Goal: Task Accomplishment & Management: Manage account settings

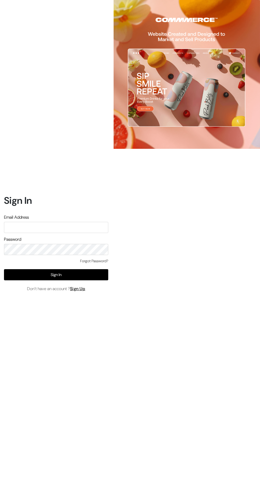
click at [39, 233] on input "text" at bounding box center [56, 227] width 104 height 11
type input "Hello@tunai.in"
click at [25, 280] on button "Sign In" at bounding box center [56, 274] width 104 height 11
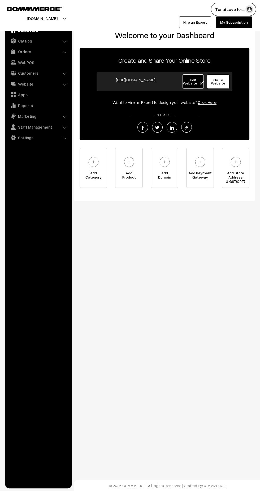
click at [58, 60] on link "WebPOS" at bounding box center [38, 63] width 63 height 10
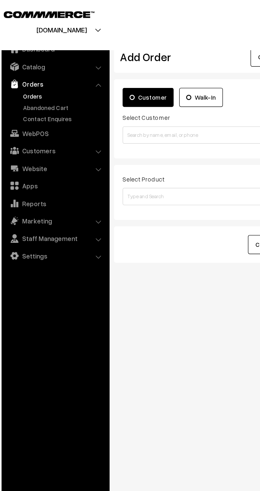
click at [25, 59] on link "Orders" at bounding box center [43, 59] width 53 height 6
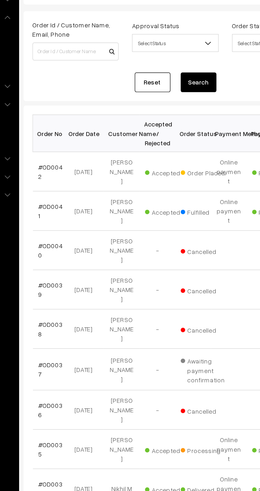
click at [84, 143] on link "#OD0042" at bounding box center [90, 144] width 15 height 10
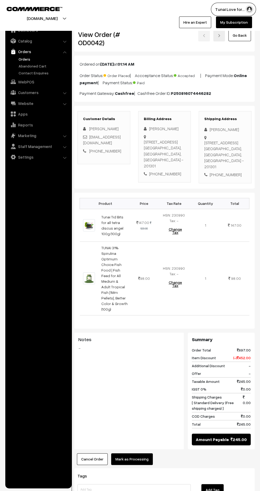
scroll to position [31, 0]
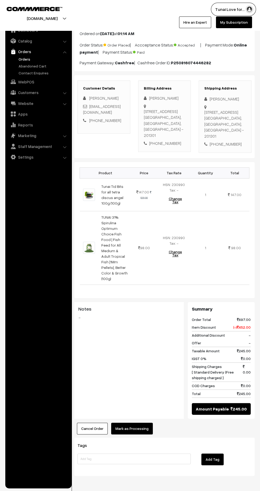
click at [136, 422] on button "Mark as Processing" at bounding box center [132, 428] width 42 height 12
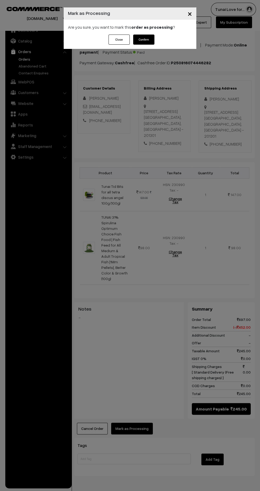
click at [190, 15] on span "×" at bounding box center [190, 13] width 5 height 10
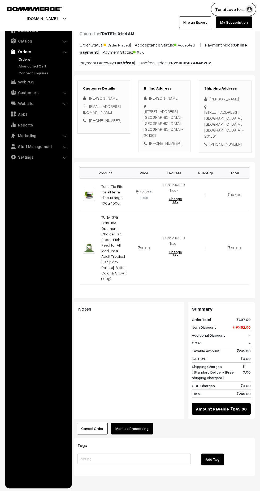
click at [129, 422] on button "Mark as Processing" at bounding box center [132, 428] width 42 height 12
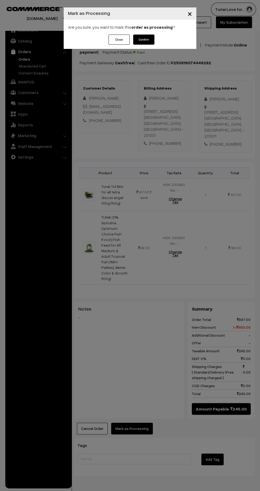
click at [149, 43] on button "Confirm" at bounding box center [143, 40] width 21 height 10
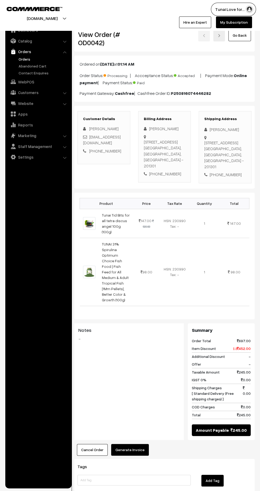
click at [127, 444] on button "Generate Invoice" at bounding box center [130, 450] width 38 height 12
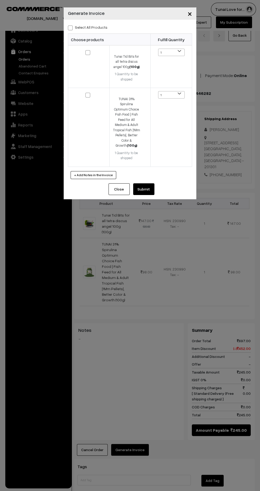
click at [148, 188] on button "Submit" at bounding box center [143, 189] width 21 height 12
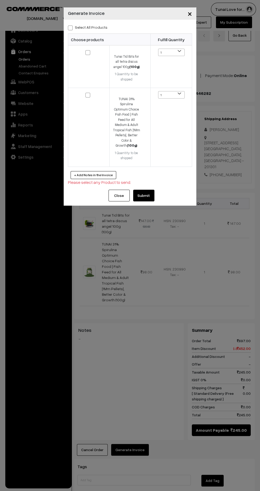
click at [85, 50] on input "checkbox" at bounding box center [84, 48] width 3 height 3
checkbox input "true"
click at [86, 93] on span at bounding box center [88, 95] width 5 height 5
click at [86, 93] on input "checkbox" at bounding box center [84, 91] width 3 height 3
checkbox input "true"
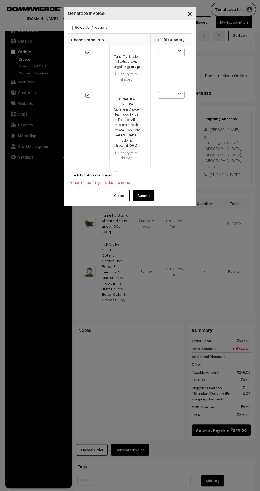
click at [144, 190] on button "Submit" at bounding box center [143, 196] width 21 height 12
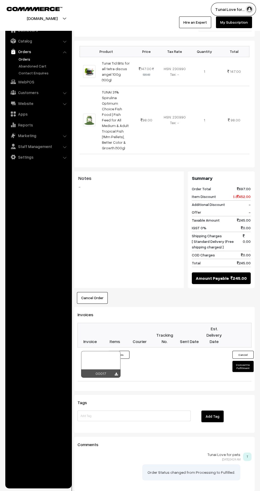
scroll to position [154, 0]
